Goal: Navigation & Orientation: Find specific page/section

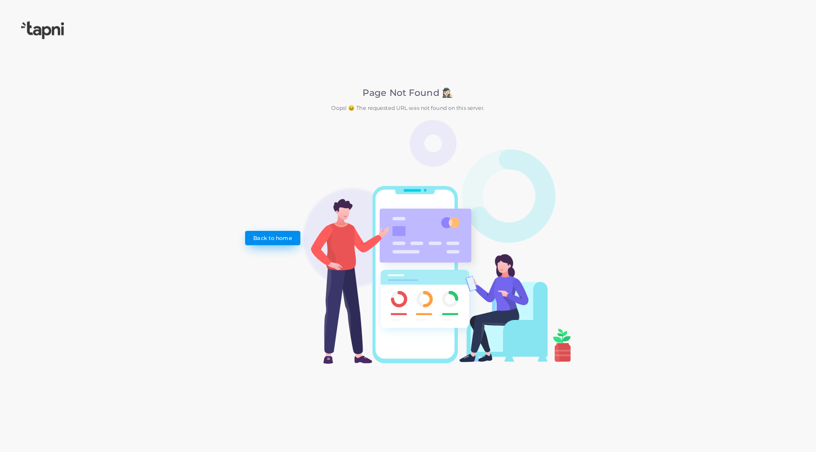
click at [276, 244] on link "Back to home" at bounding box center [272, 238] width 55 height 14
click at [46, 29] on img at bounding box center [42, 30] width 43 height 18
click at [271, 245] on link "Back to home" at bounding box center [272, 238] width 55 height 14
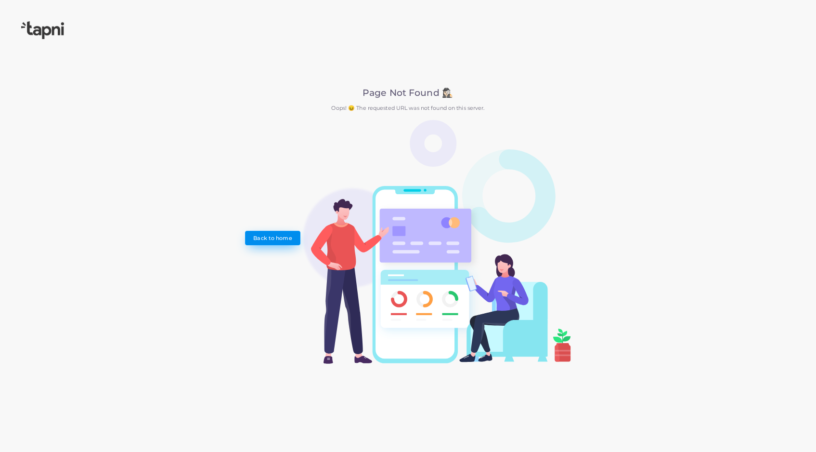
click at [267, 233] on link "Back to home" at bounding box center [272, 238] width 55 height 14
